Goal: Navigation & Orientation: Go to known website

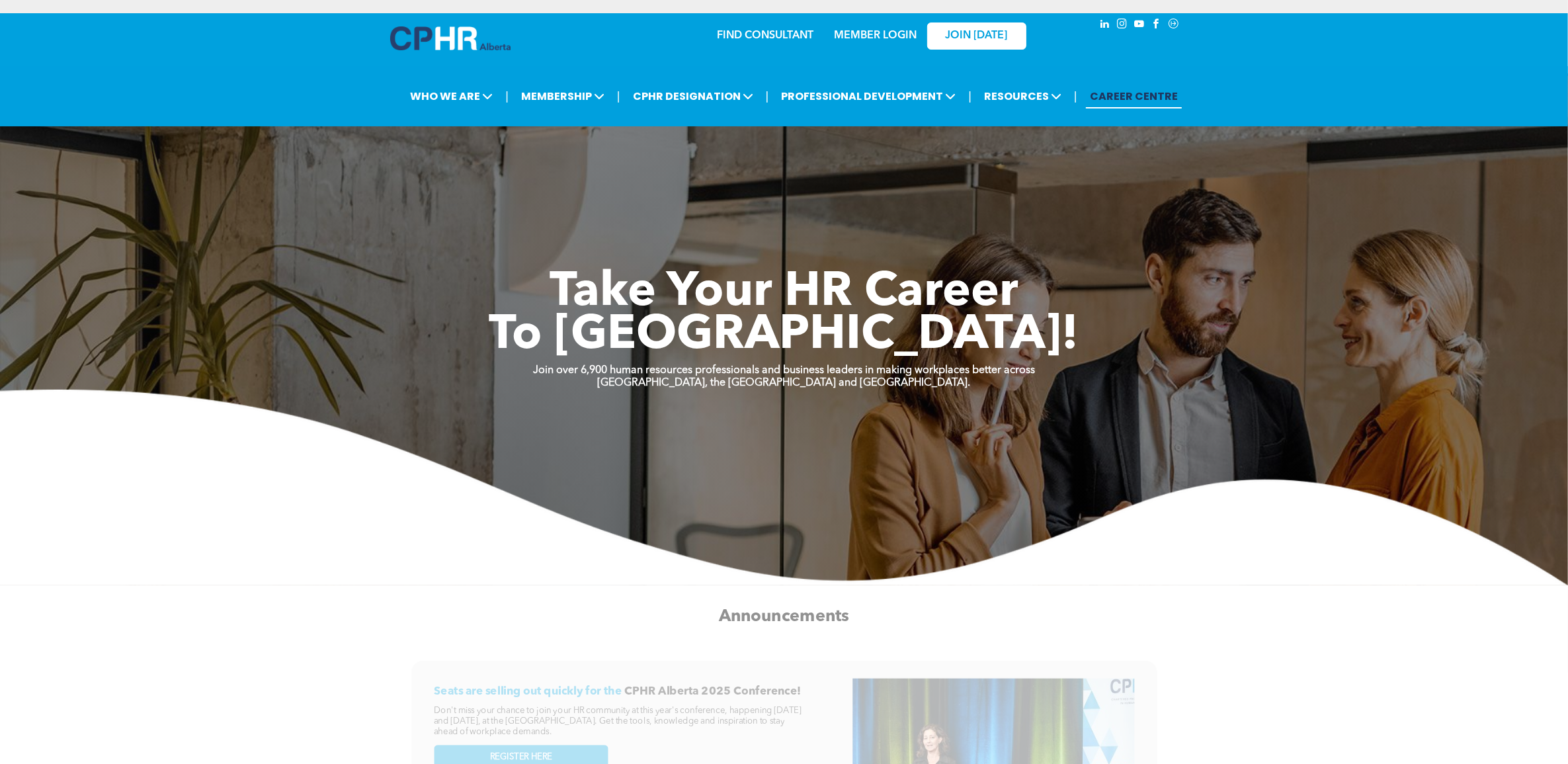
click at [867, 31] on link "MEMBER LOGIN" at bounding box center [875, 36] width 82 height 10
click at [875, 31] on link "MEMBER LOGIN" at bounding box center [875, 36] width 82 height 10
click at [461, 31] on img at bounding box center [450, 38] width 121 height 24
click at [884, 35] on link "MEMBER LOGIN" at bounding box center [875, 36] width 82 height 10
